Goal: Task Accomplishment & Management: Use online tool/utility

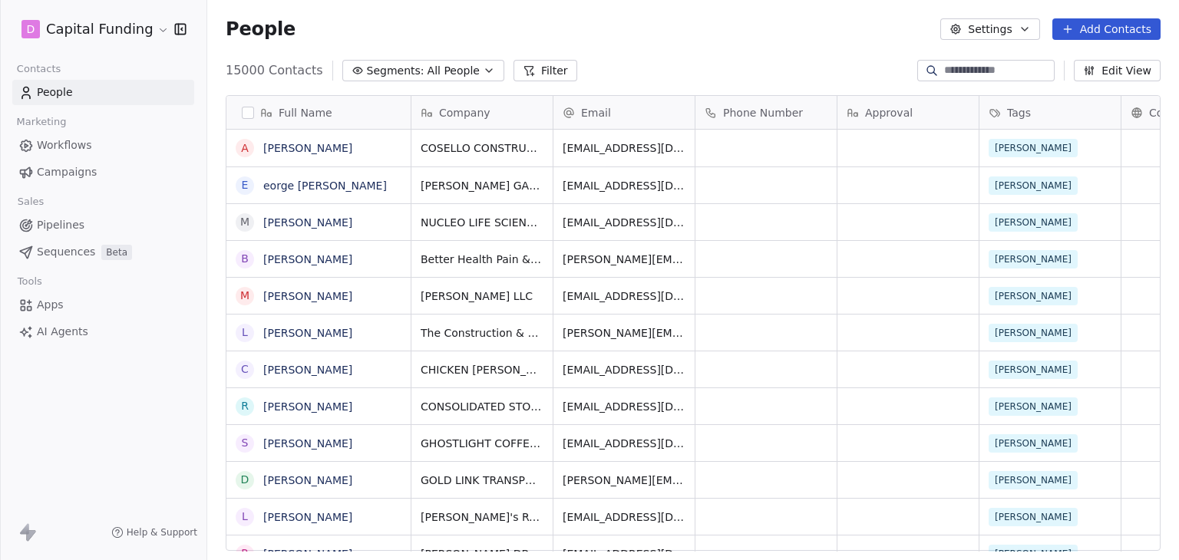
scroll to position [480, 959]
click at [88, 33] on html "D Capital Funding Contacts People Marketing Workflows Campaigns Sales Pipelines…" at bounding box center [589, 280] width 1179 height 560
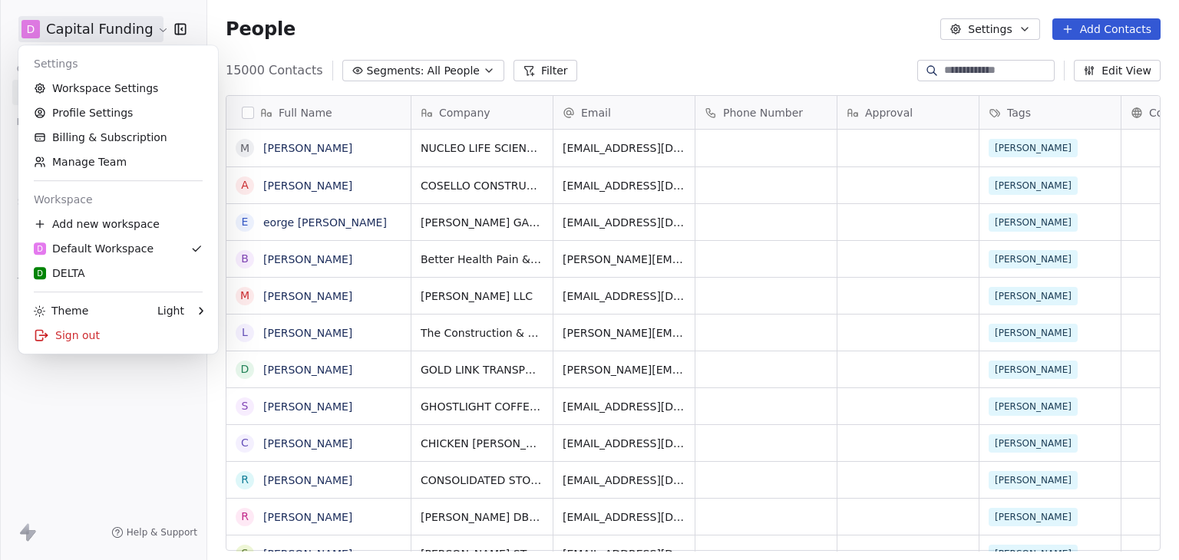
click at [428, 41] on html "D Capital Funding Contacts People Marketing Workflows Campaigns Sales Pipelines…" at bounding box center [589, 280] width 1179 height 560
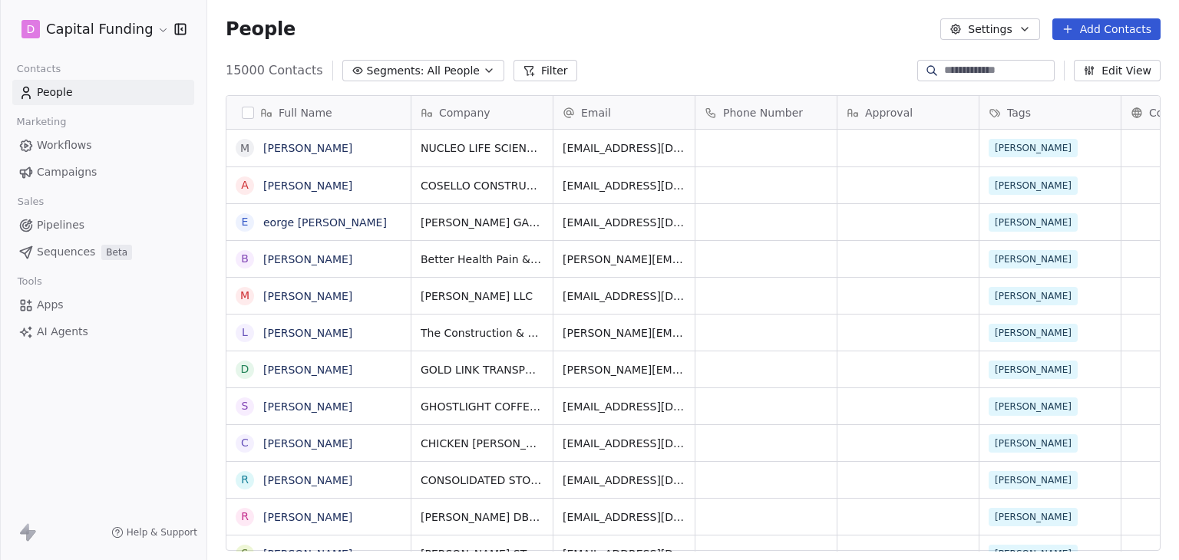
click at [73, 170] on span "Campaigns" at bounding box center [67, 172] width 60 height 16
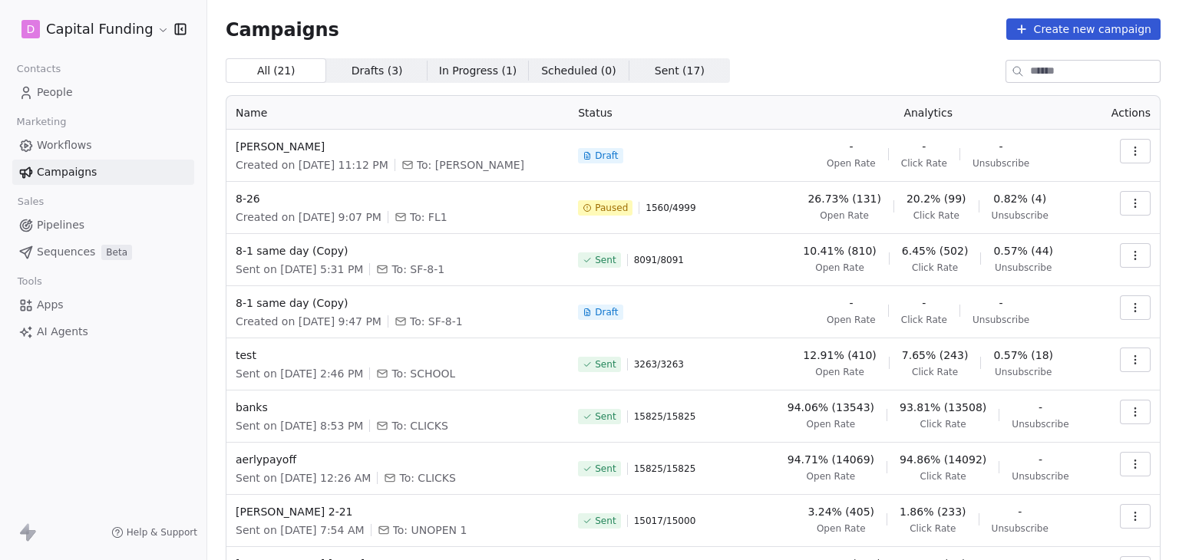
click at [123, 44] on div "D Capital Funding" at bounding box center [103, 29] width 206 height 58
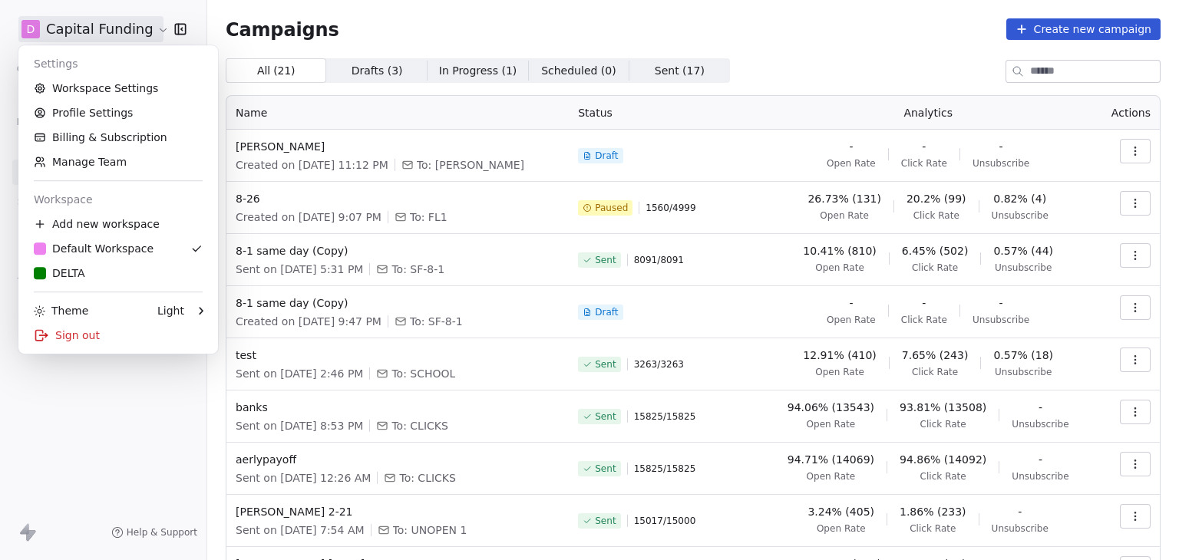
click at [124, 30] on html "D Capital Funding Contacts People Marketing Workflows Campaigns Sales Pipelines…" at bounding box center [589, 280] width 1179 height 560
click at [80, 268] on div "D DELTA" at bounding box center [59, 272] width 51 height 15
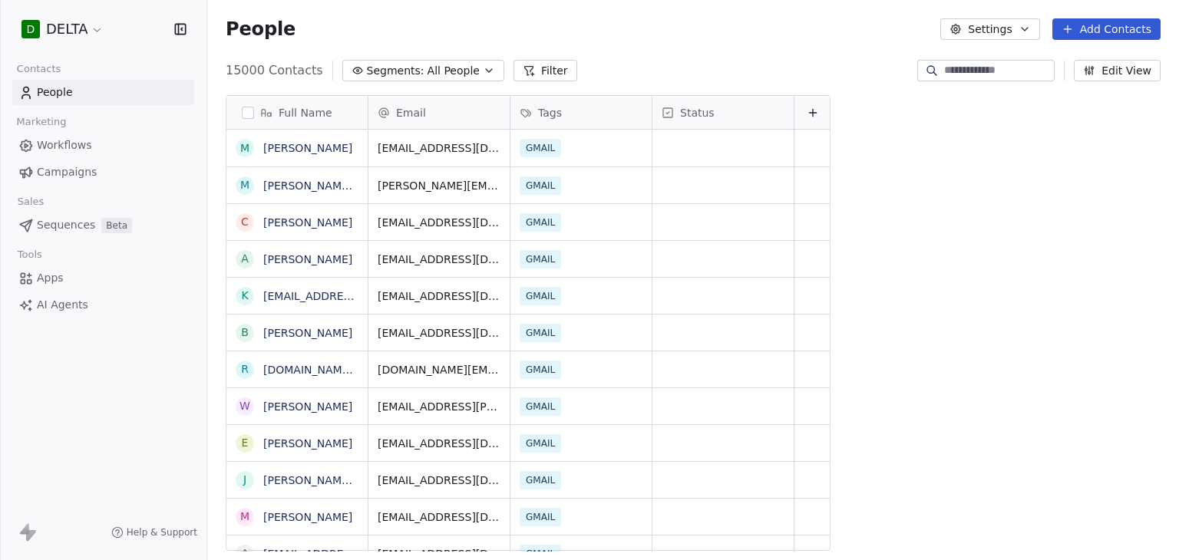
scroll to position [480, 959]
click at [74, 176] on span "Campaigns" at bounding box center [67, 172] width 60 height 16
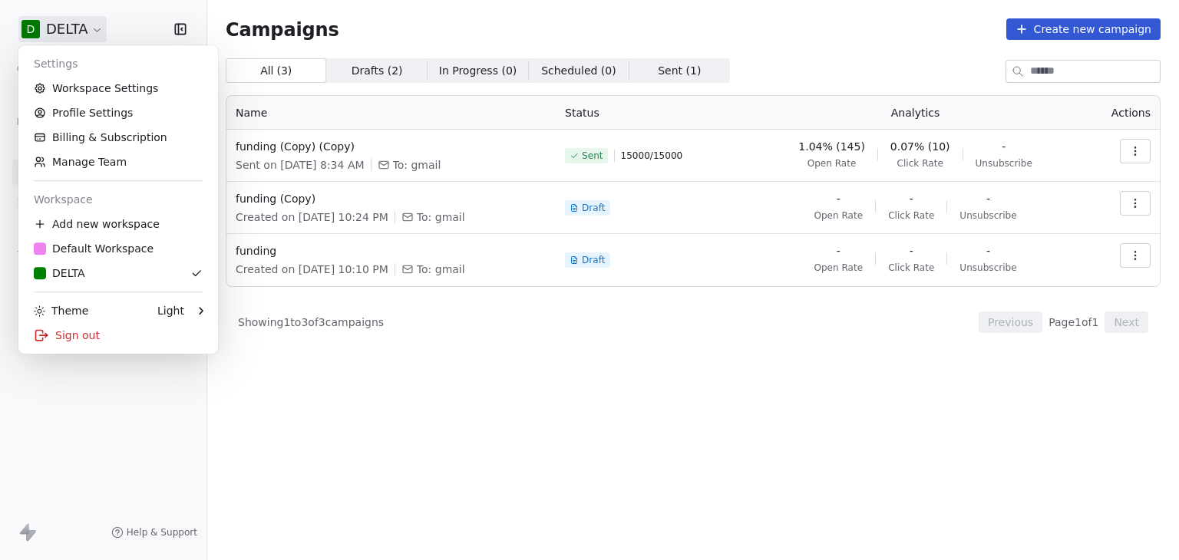
click at [86, 29] on html "D DELTA Contacts People Marketing Workflows Campaigns Sales Sequences Beta Tool…" at bounding box center [589, 280] width 1179 height 560
click at [94, 228] on div "Add new workspace" at bounding box center [118, 224] width 187 height 25
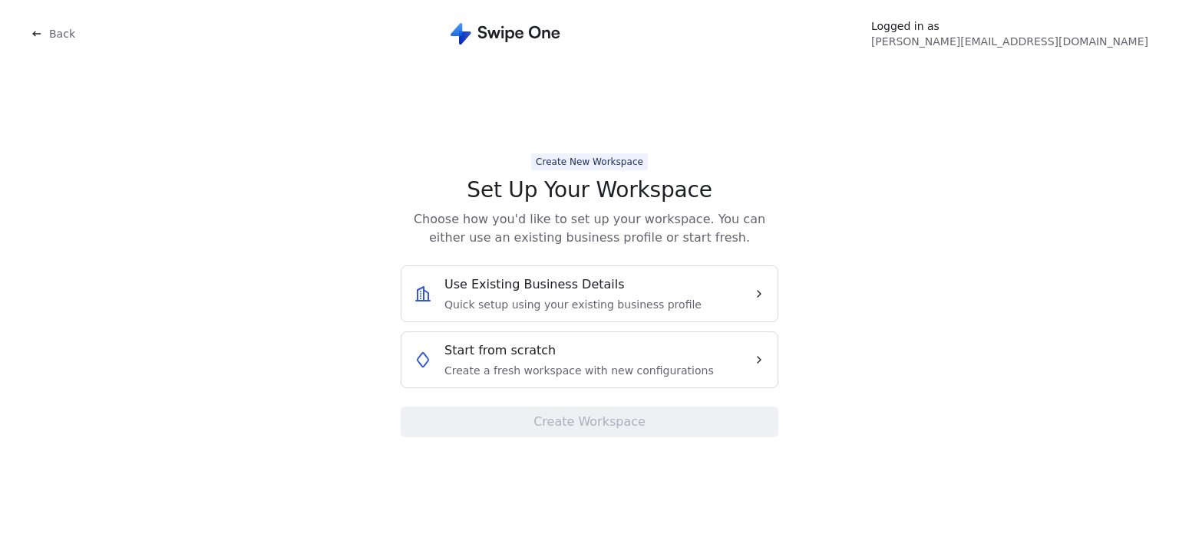
click at [64, 38] on span "Back" at bounding box center [62, 33] width 26 height 15
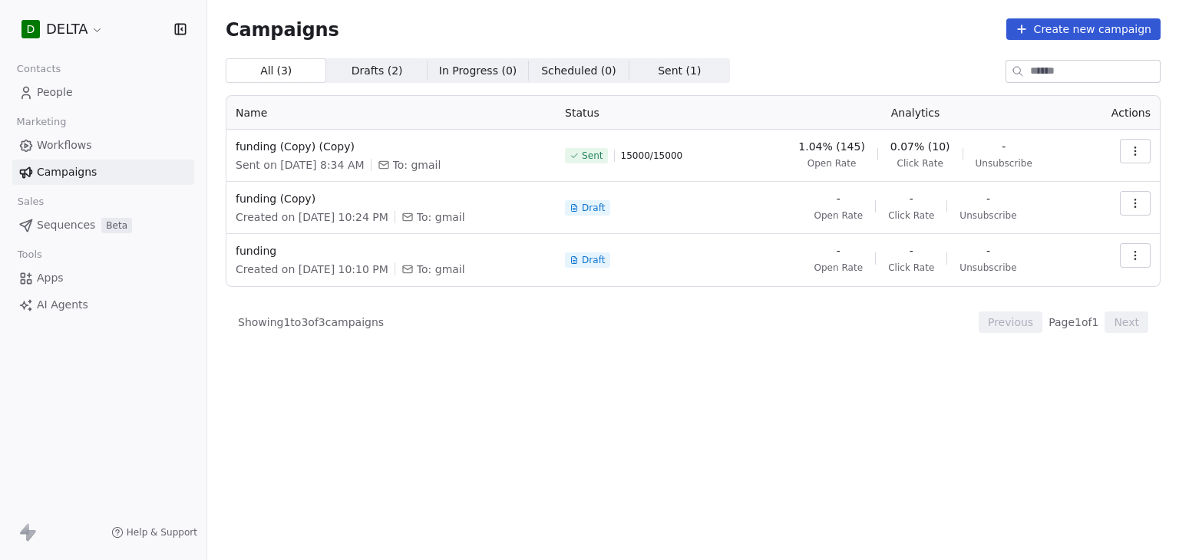
click at [72, 28] on html "D DELTA Contacts People Marketing Workflows Campaigns Sales Sequences Beta Tool…" at bounding box center [589, 280] width 1179 height 560
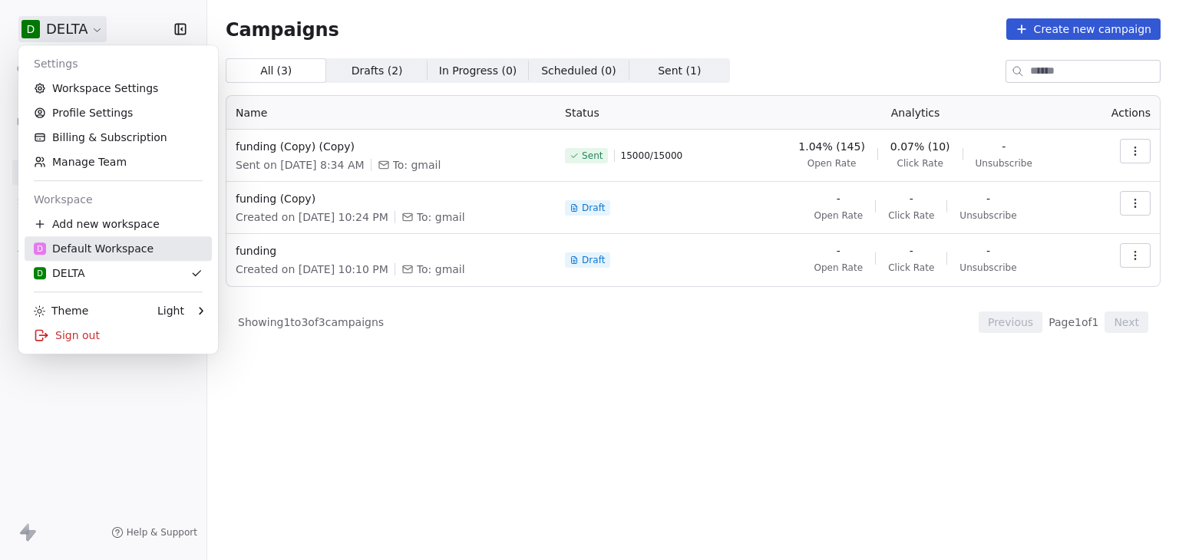
click at [84, 242] on div "D Default Workspace" at bounding box center [94, 248] width 120 height 15
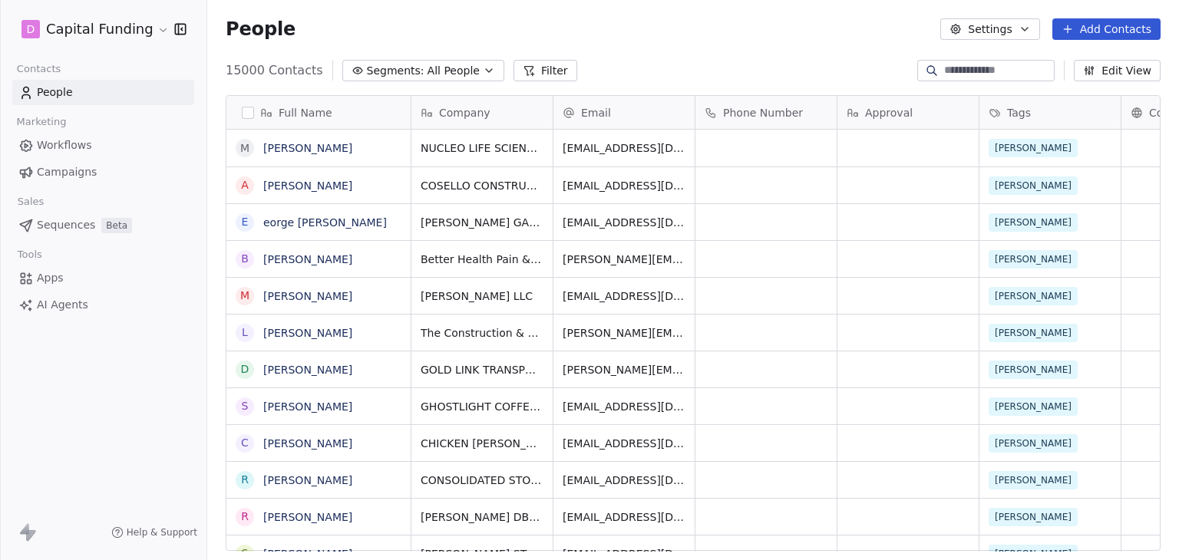
scroll to position [480, 959]
click at [68, 170] on span "Campaigns" at bounding box center [67, 172] width 60 height 16
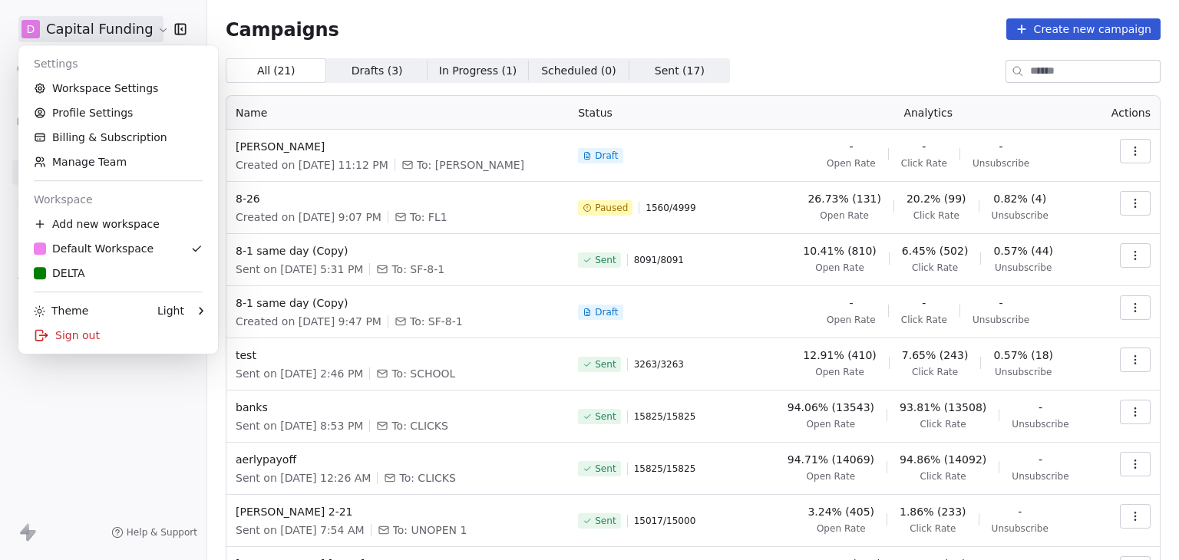
click at [77, 35] on html "D Capital Funding Contacts People Marketing Workflows Campaigns Sales Pipelines…" at bounding box center [589, 280] width 1179 height 560
click at [77, 337] on div "Sign out" at bounding box center [118, 335] width 187 height 25
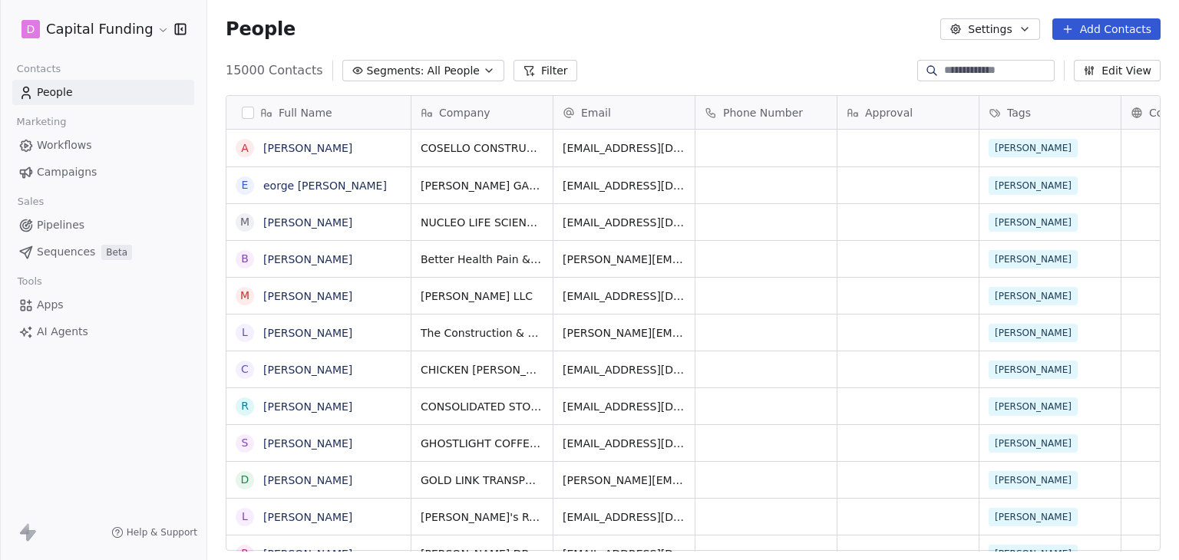
scroll to position [480, 959]
click at [77, 153] on link "Workflows" at bounding box center [103, 145] width 182 height 25
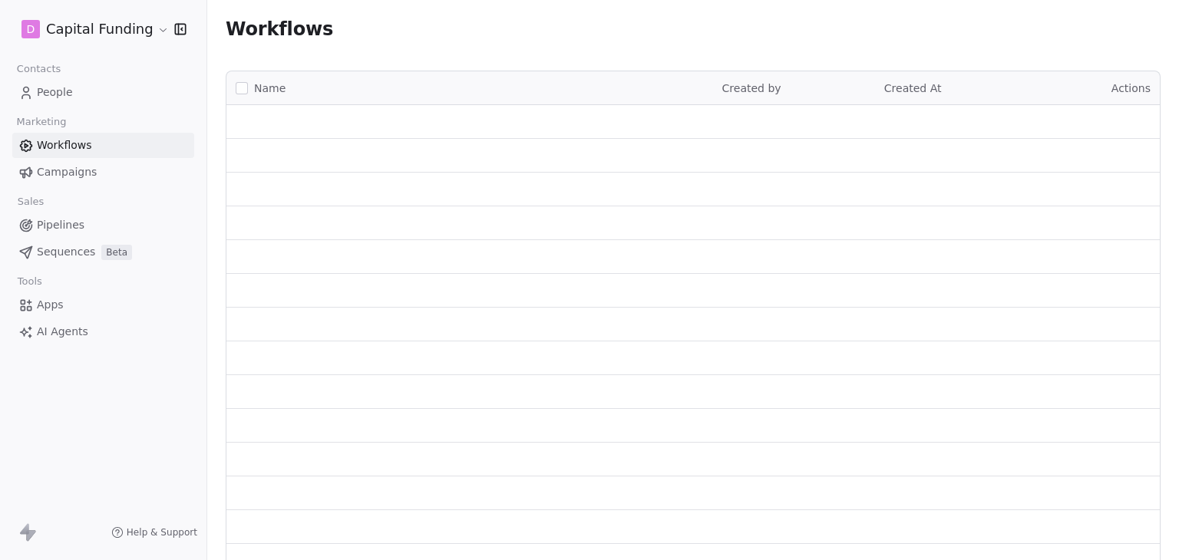
click at [74, 170] on span "Campaigns" at bounding box center [67, 172] width 60 height 16
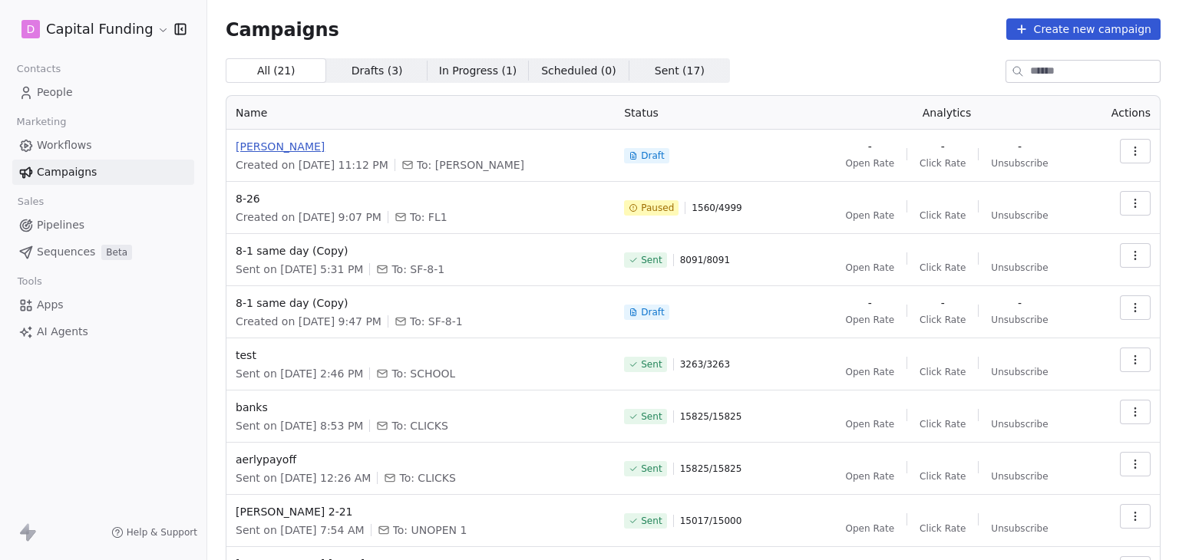
click at [258, 151] on span "[PERSON_NAME]" at bounding box center [421, 146] width 370 height 15
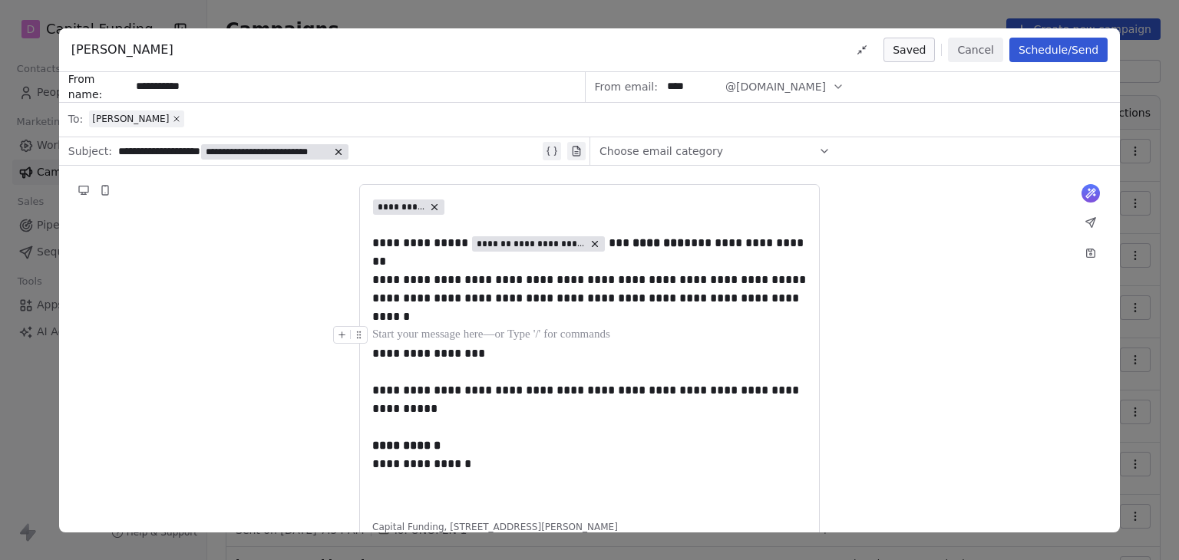
click at [635, 340] on div at bounding box center [589, 335] width 434 height 18
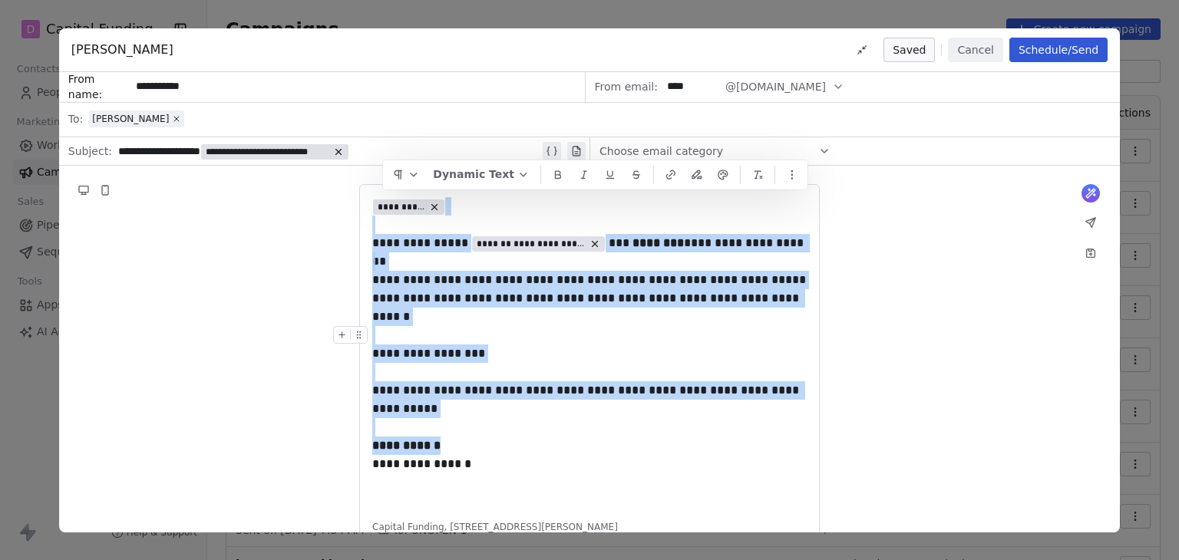
copy div "**********"
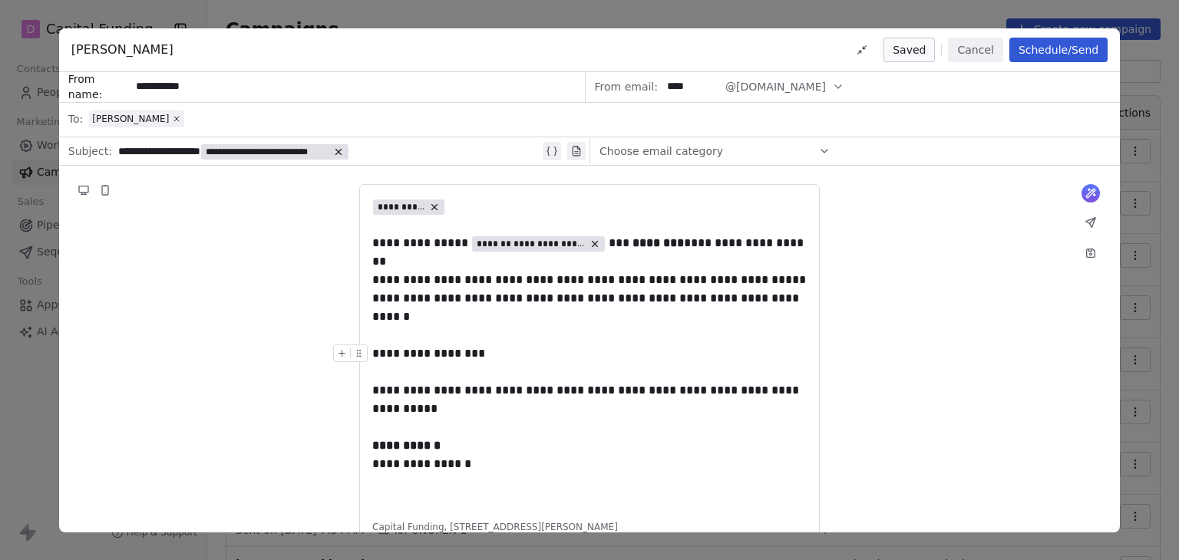
click at [653, 353] on div "**********" at bounding box center [589, 354] width 434 height 18
click at [978, 47] on button "Cancel" at bounding box center [975, 50] width 54 height 25
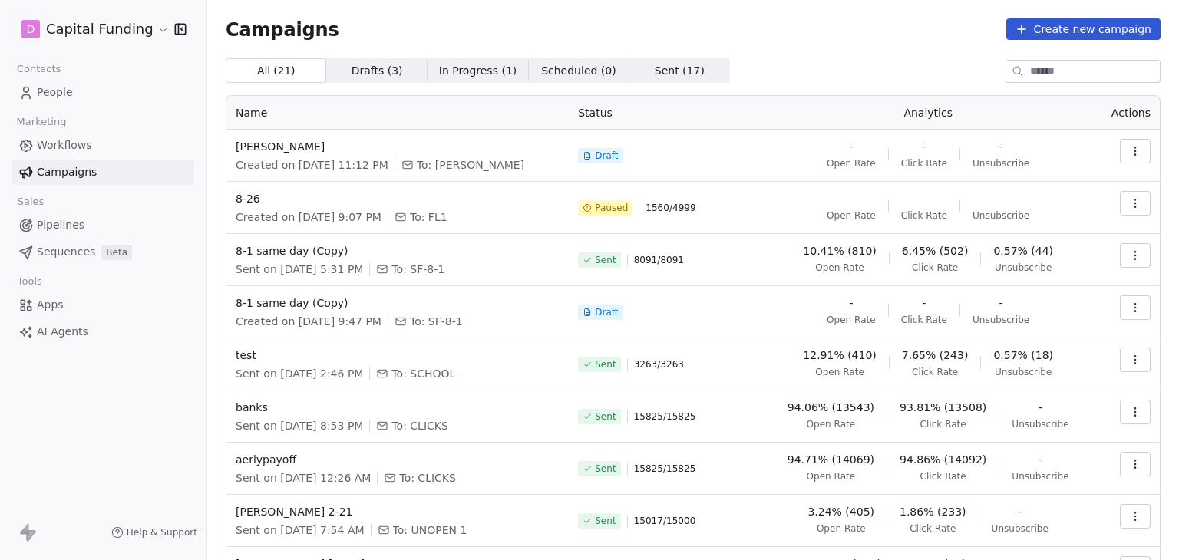
click at [844, 63] on div "All ( 21 ) All ( 21 ) Drafts ( 3 ) Drafts ( 3 ) In Progress ( 1 ) In Progress (…" at bounding box center [693, 70] width 935 height 25
click at [127, 28] on html "D Capital Funding Contacts People Marketing Workflows Campaigns Sales Pipelines…" at bounding box center [589, 280] width 1179 height 560
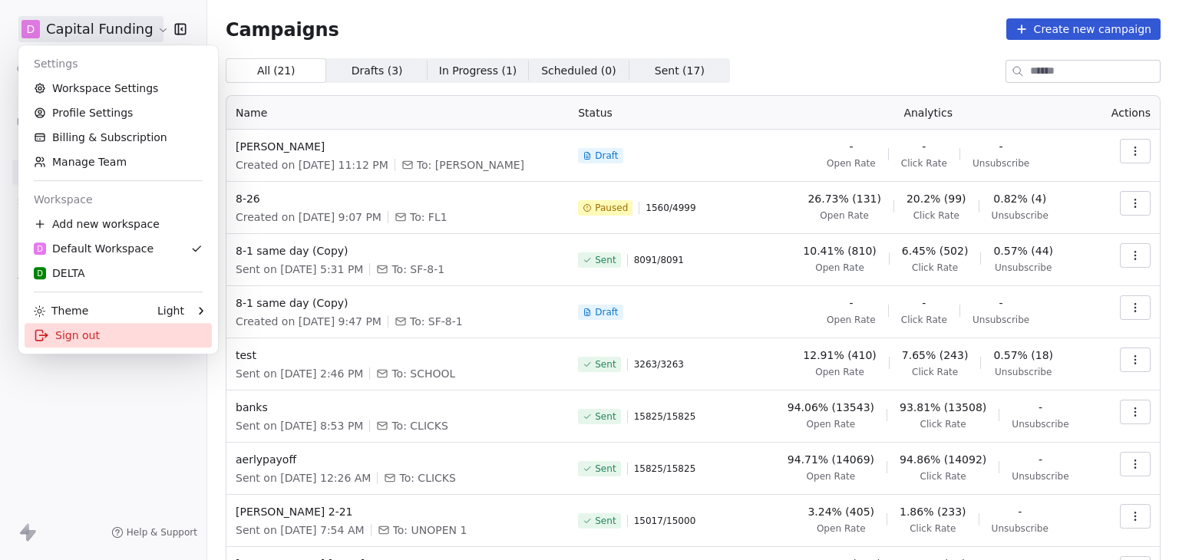
click at [71, 335] on div "Sign out" at bounding box center [118, 335] width 187 height 25
